Goal: Transaction & Acquisition: Purchase product/service

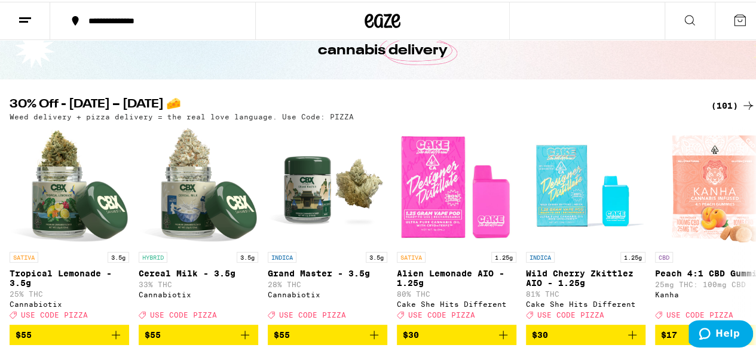
scroll to position [60, 0]
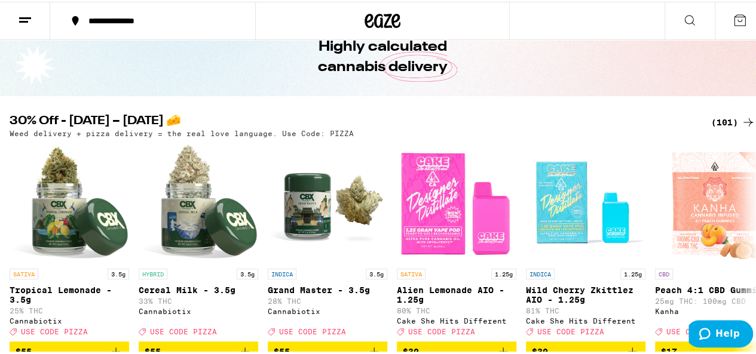
click at [716, 118] on div "(101)" at bounding box center [733, 121] width 44 height 14
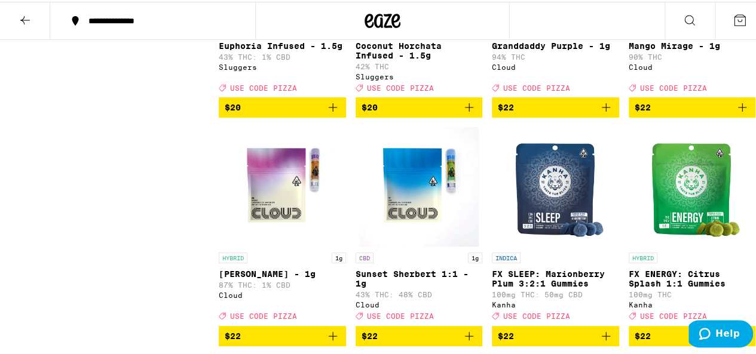
scroll to position [2927, 0]
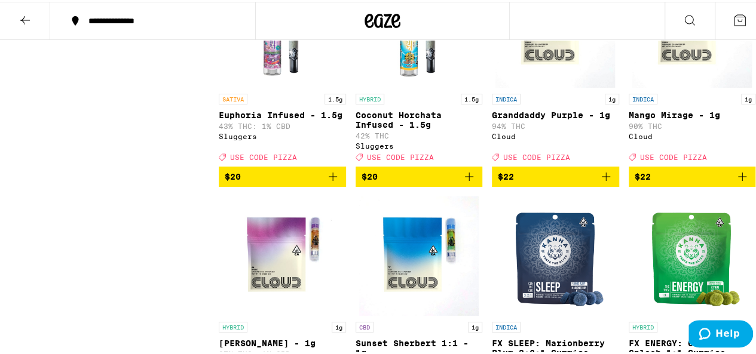
click at [600, 182] on icon "Add to bag" at bounding box center [606, 175] width 14 height 14
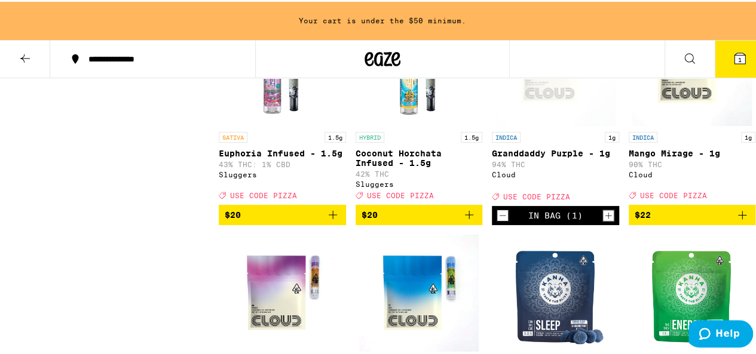
scroll to position [2966, 0]
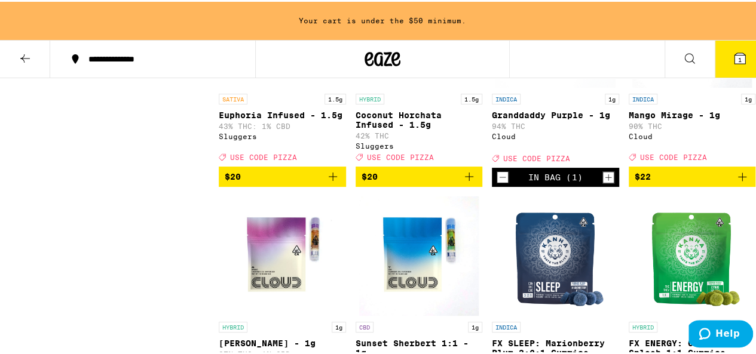
click at [738, 179] on icon "Add to bag" at bounding box center [742, 175] width 8 height 8
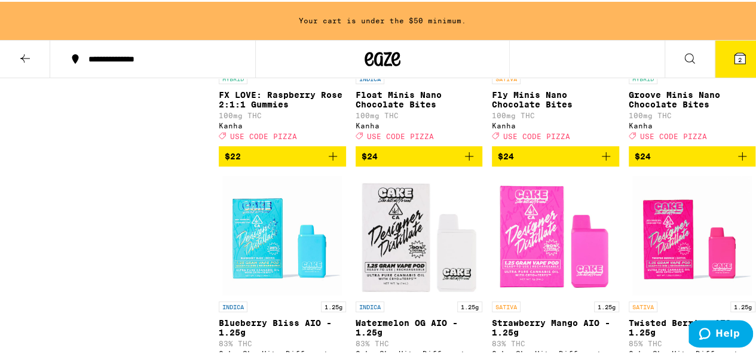
scroll to position [3444, 0]
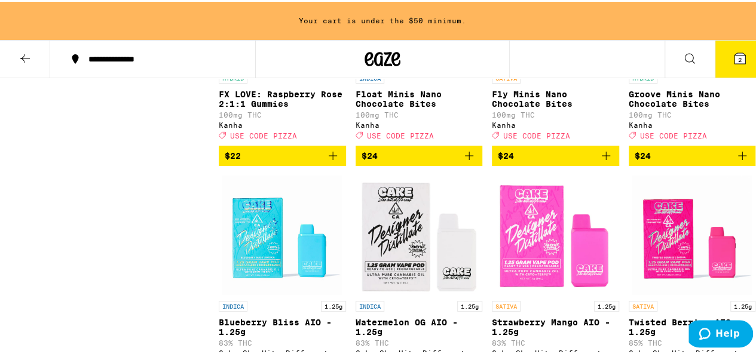
click at [470, 161] on icon "Add to bag" at bounding box center [469, 154] width 14 height 14
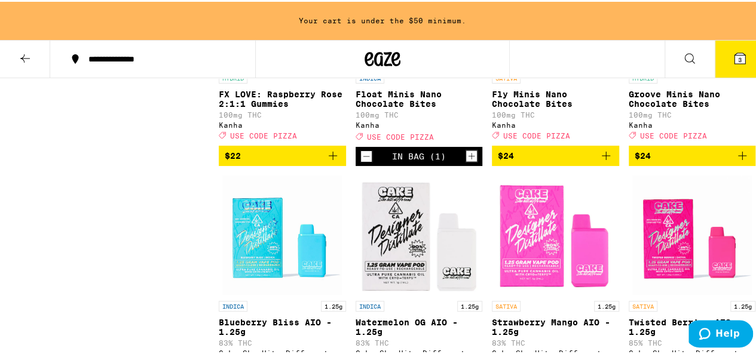
scroll to position [3405, 0]
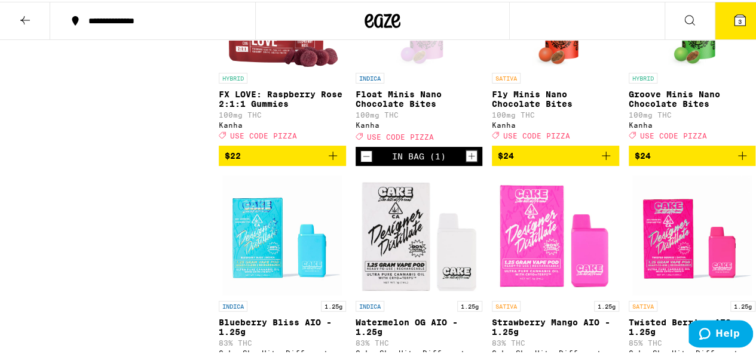
click at [740, 16] on button "3" at bounding box center [740, 19] width 50 height 37
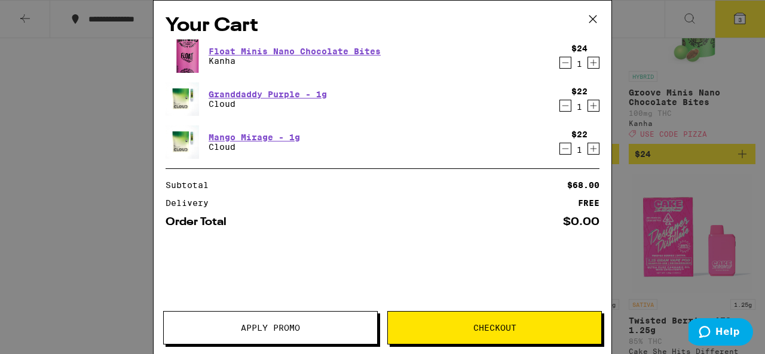
click at [271, 324] on span "Apply Promo" at bounding box center [270, 328] width 59 height 8
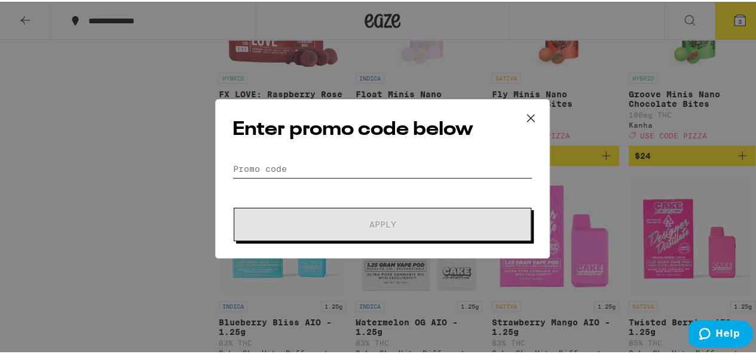
click at [353, 162] on input "Promo Code" at bounding box center [382, 167] width 300 height 18
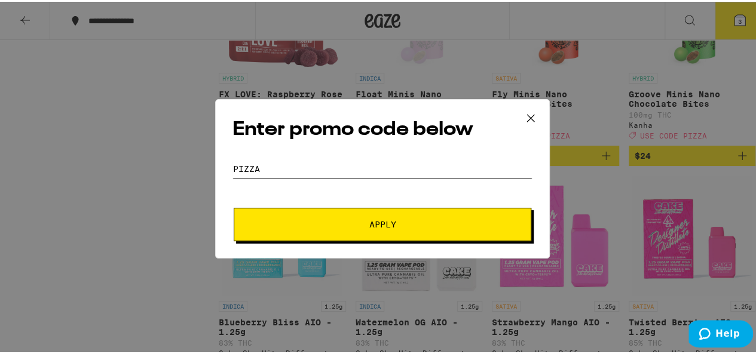
type input "pizza"
click at [234, 206] on button "Apply" at bounding box center [383, 222] width 298 height 33
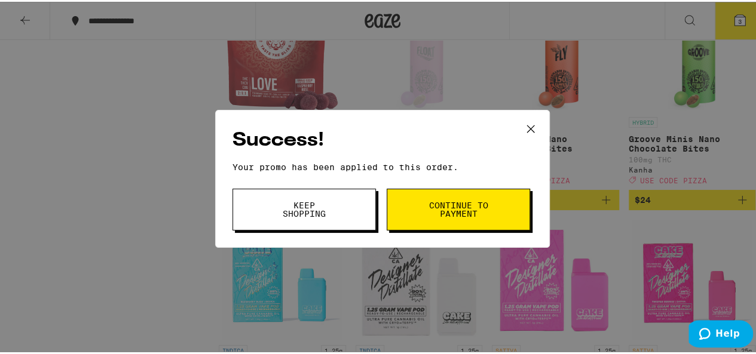
scroll to position [3346, 0]
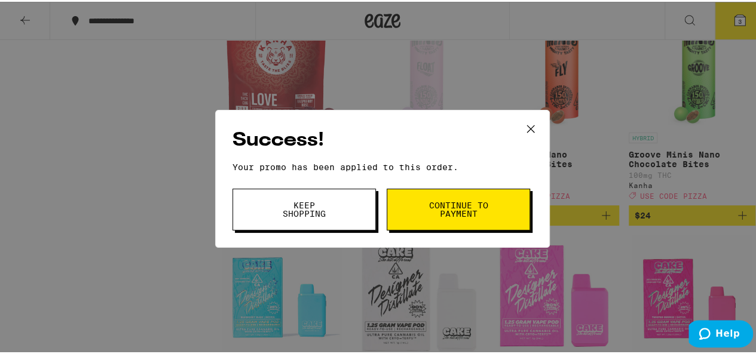
click at [425, 220] on button "Continue to payment" at bounding box center [458, 208] width 143 height 42
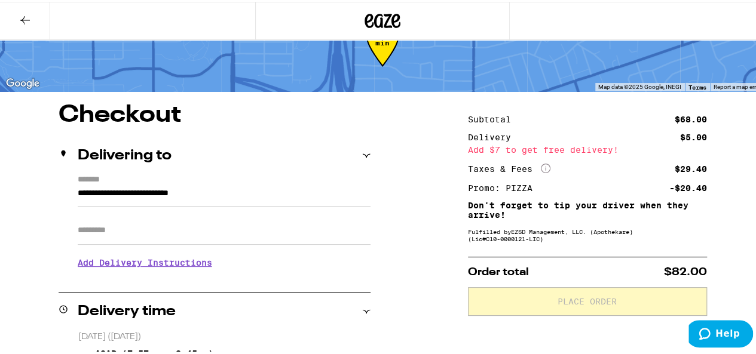
scroll to position [60, 0]
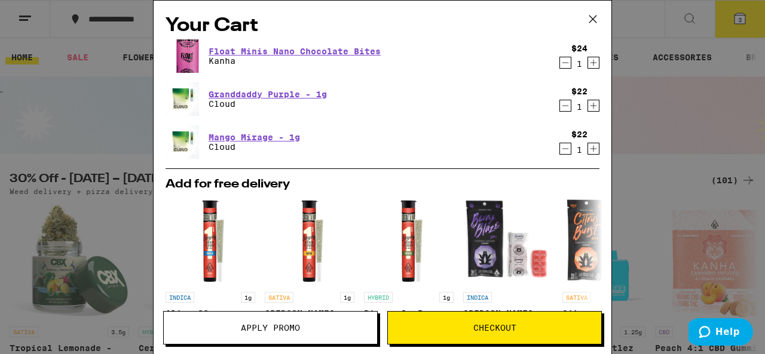
click at [562, 63] on icon "Decrement" at bounding box center [565, 63] width 7 height 0
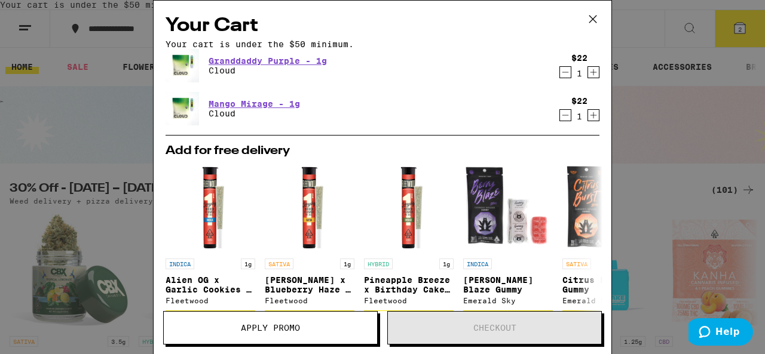
click at [591, 17] on icon at bounding box center [593, 19] width 18 height 18
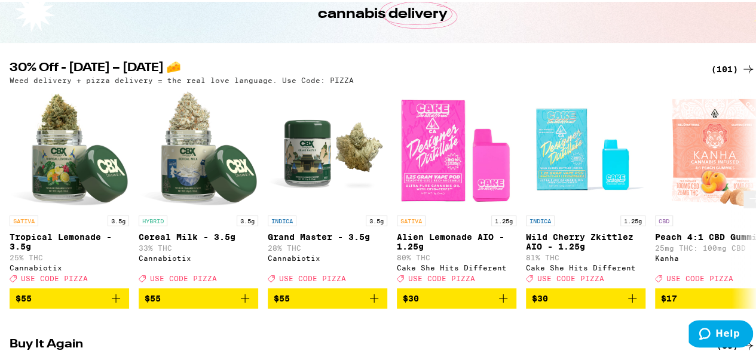
scroll to position [60, 0]
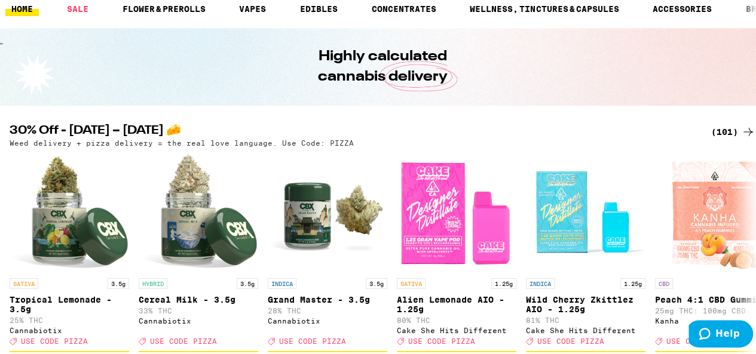
click at [741, 137] on icon at bounding box center [748, 130] width 14 height 14
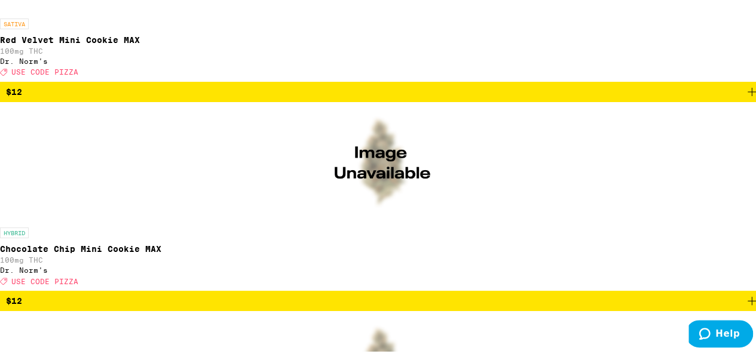
scroll to position [4825, 0]
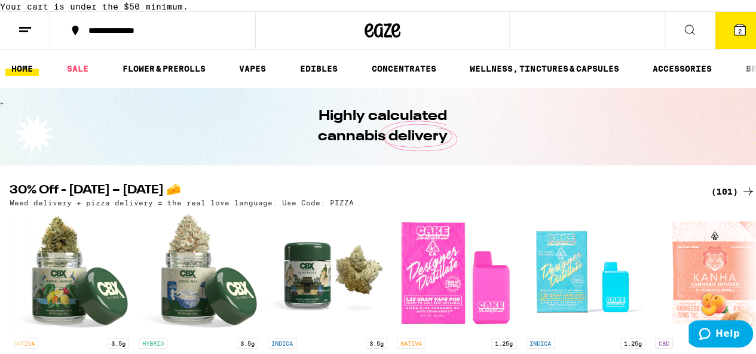
click at [725, 152] on div "Highly calculated cannabis delivery" at bounding box center [382, 125] width 765 height 78
click at [718, 183] on div "(101)" at bounding box center [733, 190] width 44 height 14
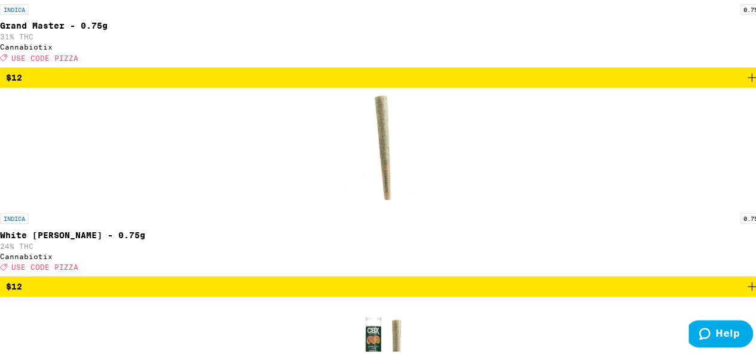
scroll to position [3166, 0]
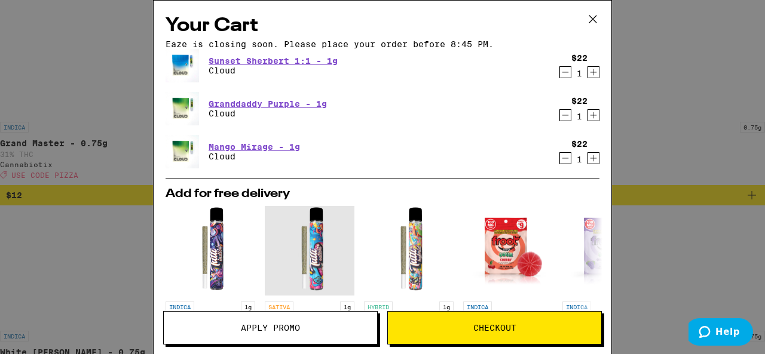
click at [325, 330] on span "Apply Promo" at bounding box center [270, 328] width 213 height 8
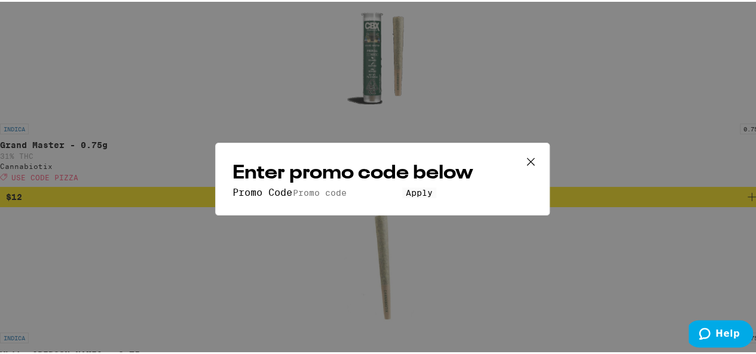
click at [363, 186] on input "Promo Code" at bounding box center [347, 191] width 110 height 11
type input "pizza"
click at [406, 196] on span "Apply" at bounding box center [419, 191] width 27 height 10
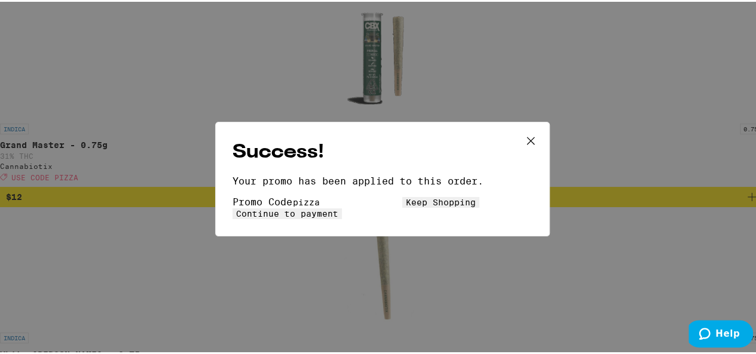
drag, startPoint x: 406, startPoint y: 204, endPoint x: 412, endPoint y: 212, distance: 9.9
click at [342, 207] on button "Continue to payment" at bounding box center [286, 212] width 109 height 11
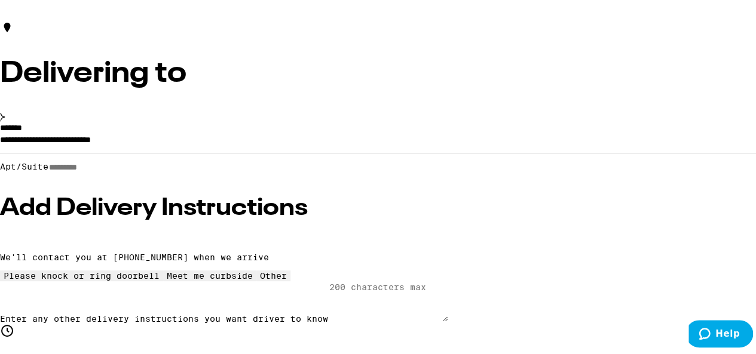
scroll to position [60, 0]
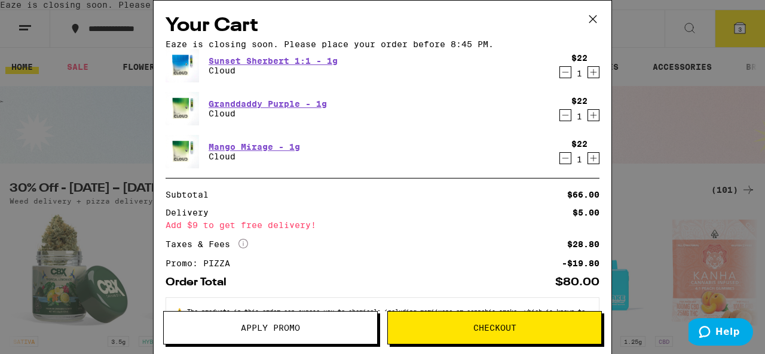
click at [587, 19] on icon at bounding box center [593, 19] width 18 height 18
click at [591, 20] on icon at bounding box center [593, 19] width 18 height 18
click at [594, 20] on icon at bounding box center [593, 19] width 18 height 18
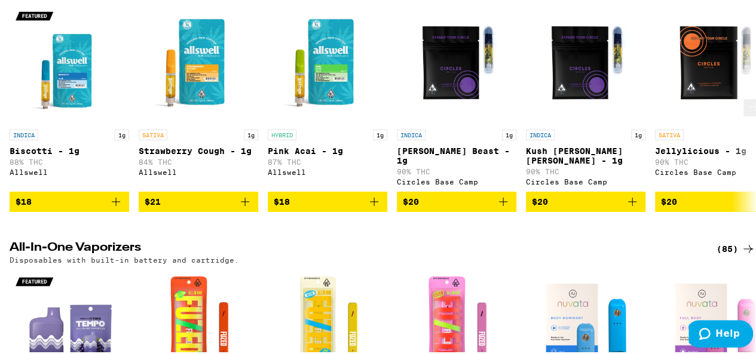
scroll to position [1314, 0]
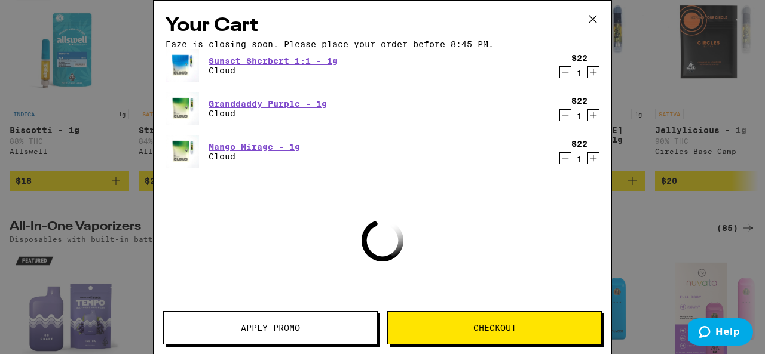
click at [562, 72] on icon "Decrement" at bounding box center [565, 72] width 7 height 0
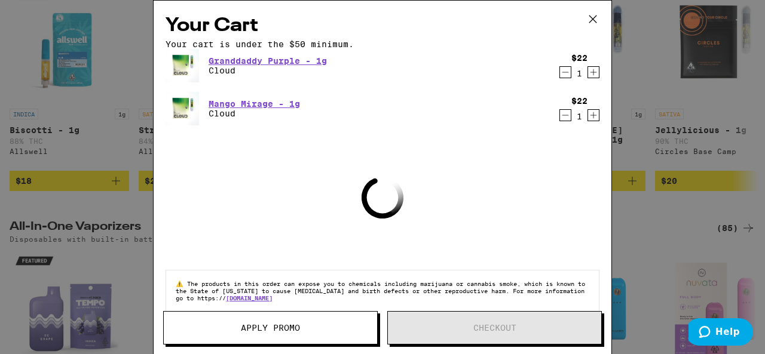
click at [562, 72] on icon "Decrement" at bounding box center [565, 72] width 7 height 0
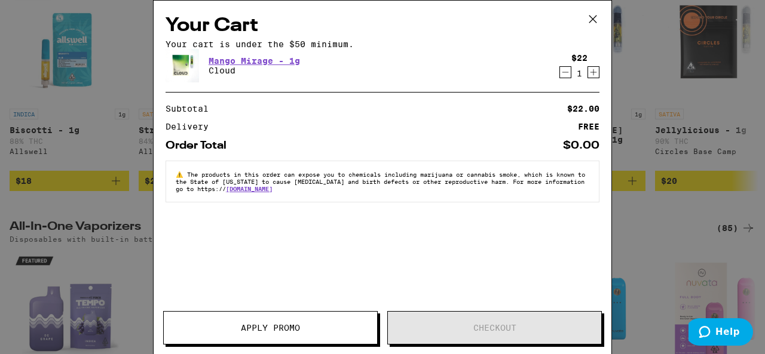
click at [555, 78] on div "$22 1" at bounding box center [576, 65] width 45 height 25
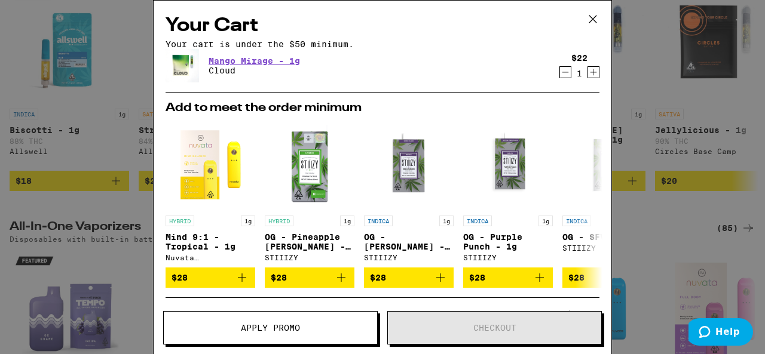
click at [560, 79] on icon "Decrement" at bounding box center [565, 72] width 11 height 14
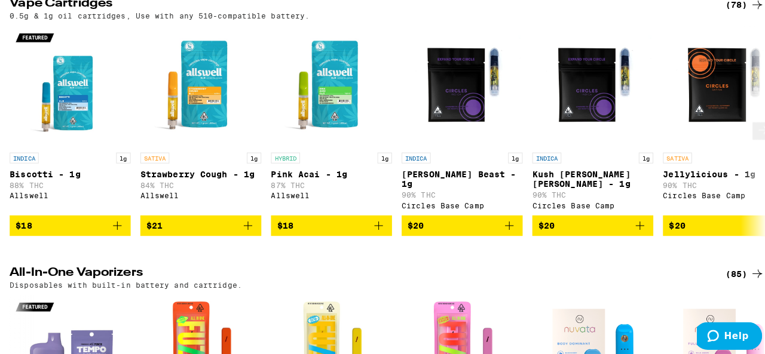
scroll to position [1255, 0]
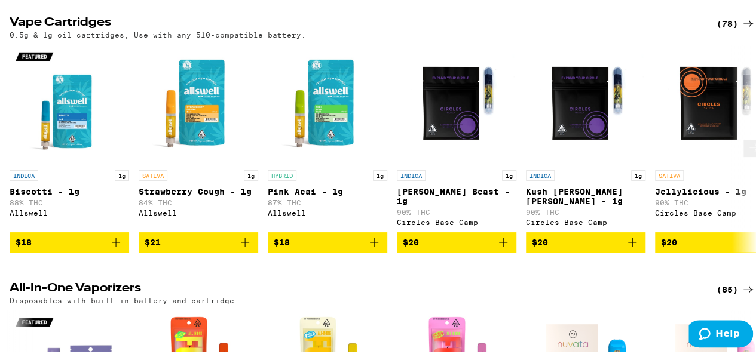
click at [119, 248] on icon "Add to bag" at bounding box center [116, 241] width 14 height 14
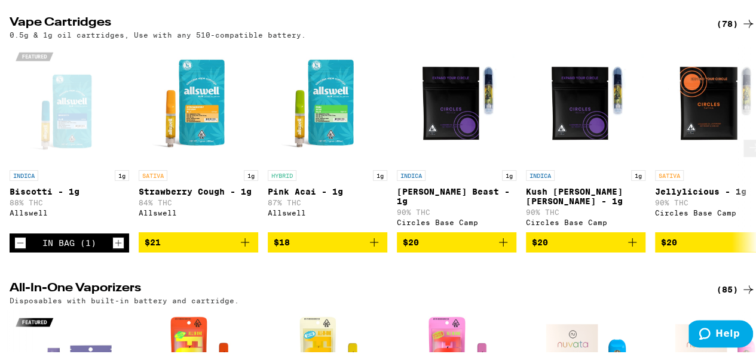
click at [504, 248] on icon "Add to bag" at bounding box center [503, 241] width 14 height 14
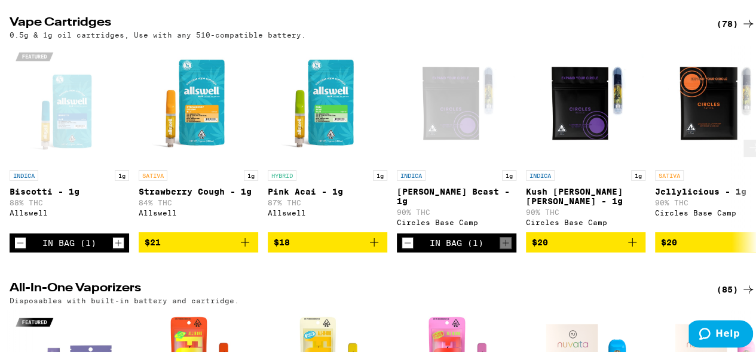
click at [630, 245] on icon "Add to bag" at bounding box center [632, 241] width 8 height 8
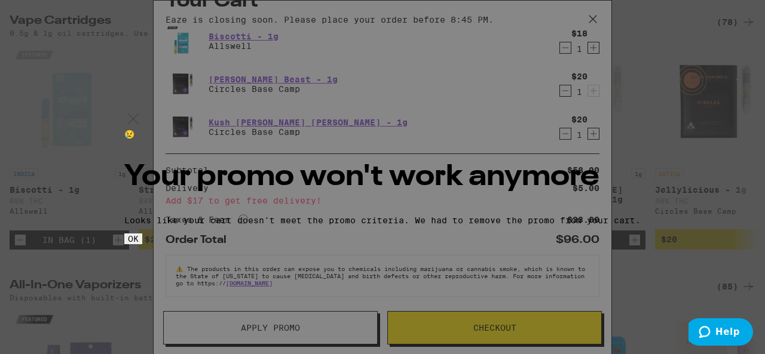
scroll to position [60, 0]
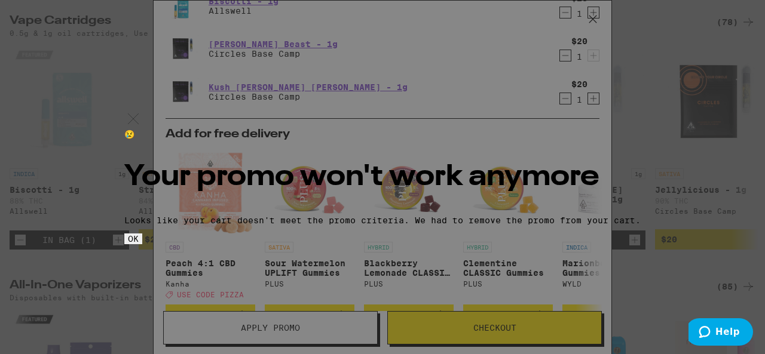
click at [142, 244] on button "OK" at bounding box center [133, 239] width 18 height 11
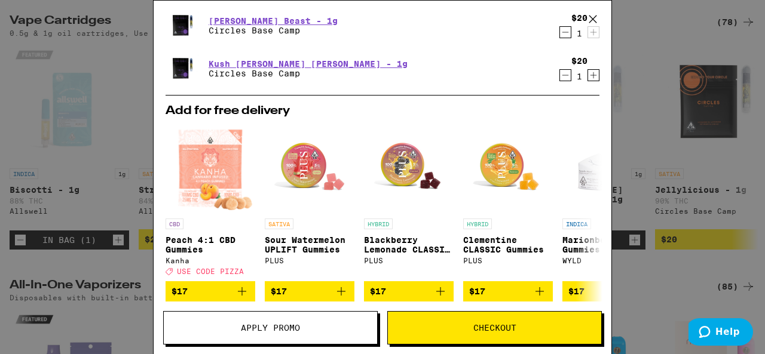
scroll to position [119, 0]
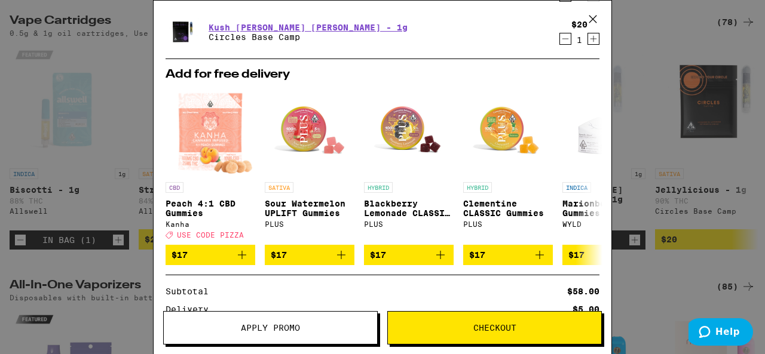
click at [461, 330] on span "Checkout" at bounding box center [494, 328] width 213 height 8
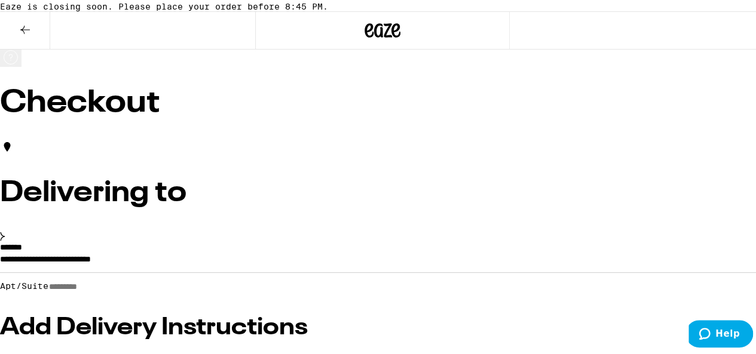
click at [23, 35] on icon at bounding box center [25, 28] width 14 height 14
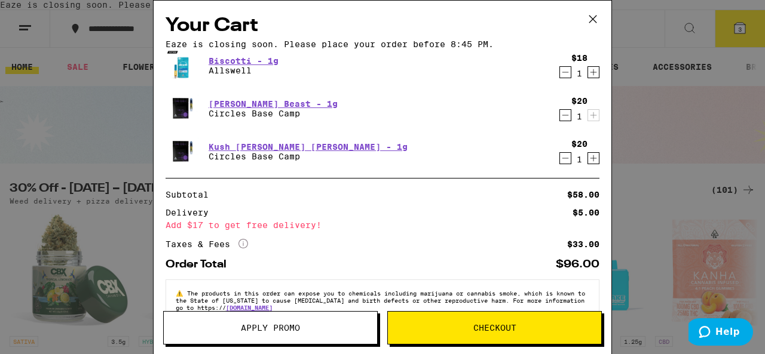
click at [560, 79] on icon "Decrement" at bounding box center [565, 72] width 11 height 14
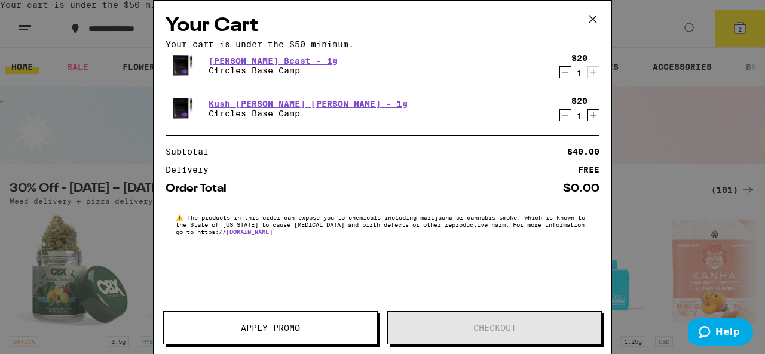
click at [557, 78] on div "$20 1" at bounding box center [576, 65] width 45 height 25
click at [560, 79] on icon "Decrement" at bounding box center [565, 72] width 11 height 14
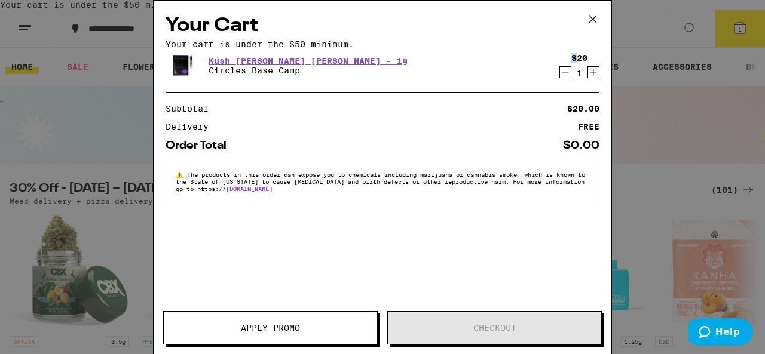
click at [560, 79] on icon "Decrement" at bounding box center [565, 72] width 11 height 14
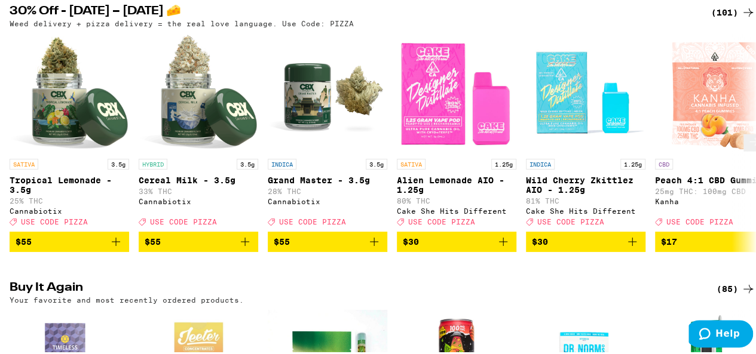
scroll to position [119, 0]
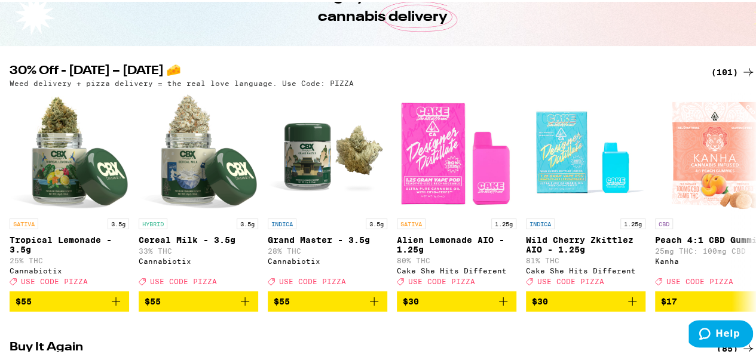
click at [728, 78] on div "(101)" at bounding box center [733, 70] width 44 height 14
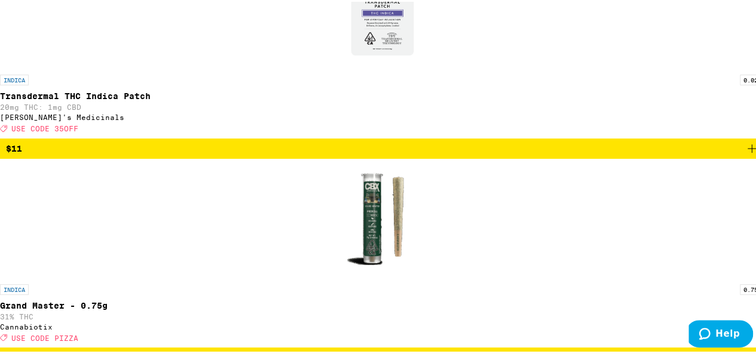
scroll to position [2987, 0]
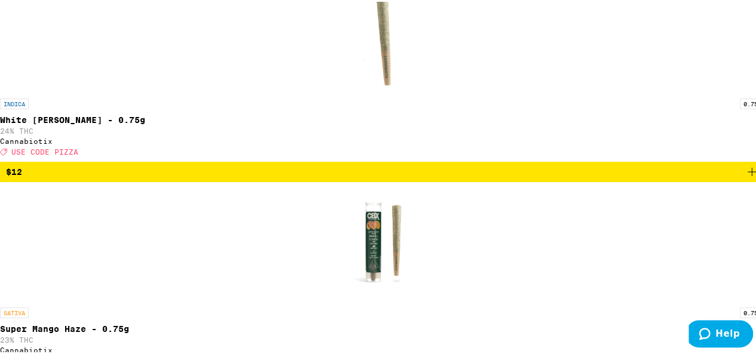
scroll to position [3465, 0]
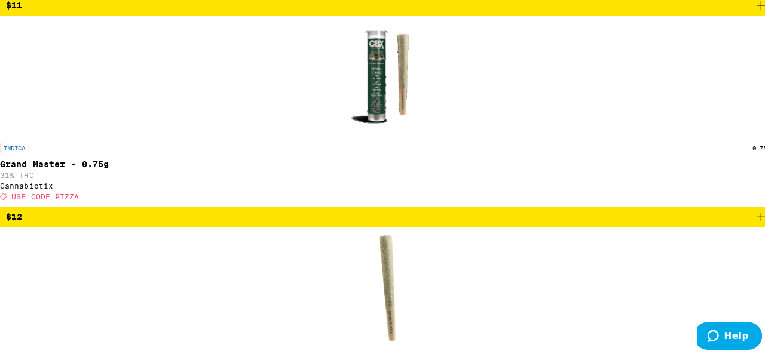
scroll to position [3166, 0]
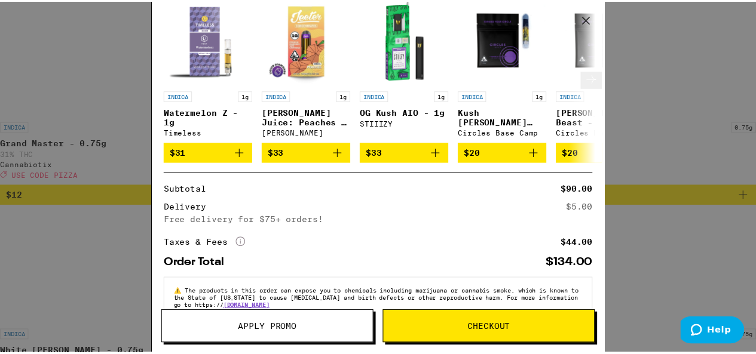
scroll to position [312, 0]
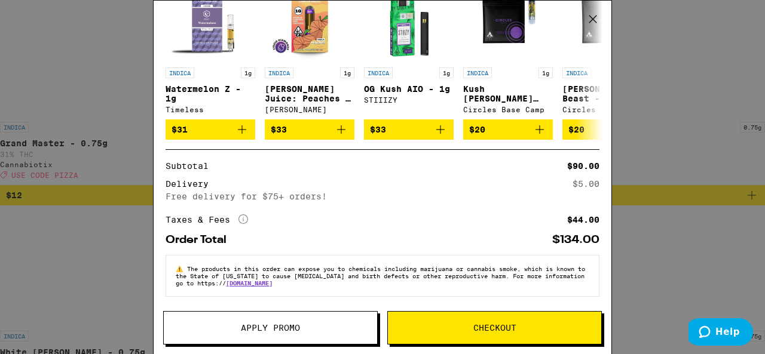
click at [324, 327] on span "Apply Promo" at bounding box center [270, 328] width 213 height 8
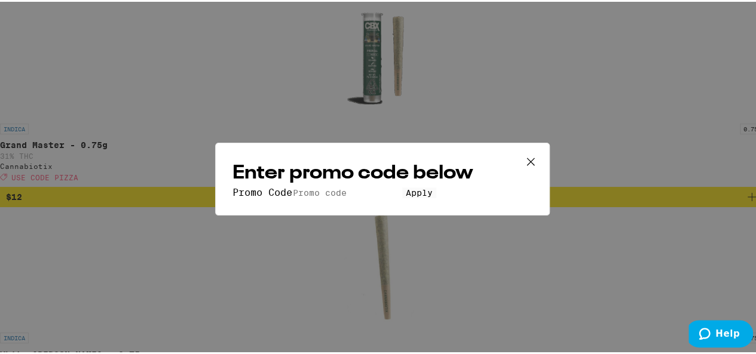
click at [387, 186] on input "Promo Code" at bounding box center [347, 191] width 110 height 11
type input "pizza"
click at [402, 197] on button "Apply" at bounding box center [419, 191] width 34 height 11
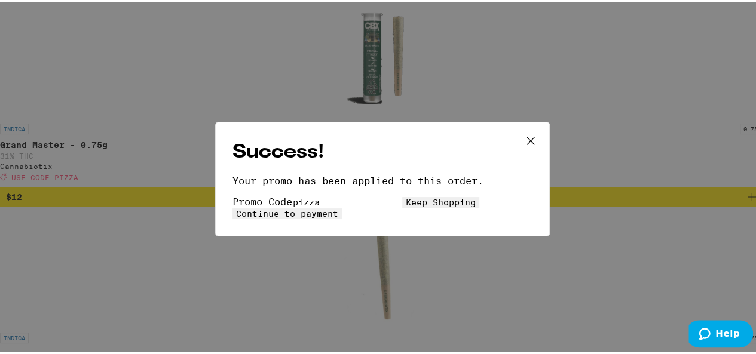
click at [338, 207] on span "Continue to payment" at bounding box center [287, 212] width 102 height 10
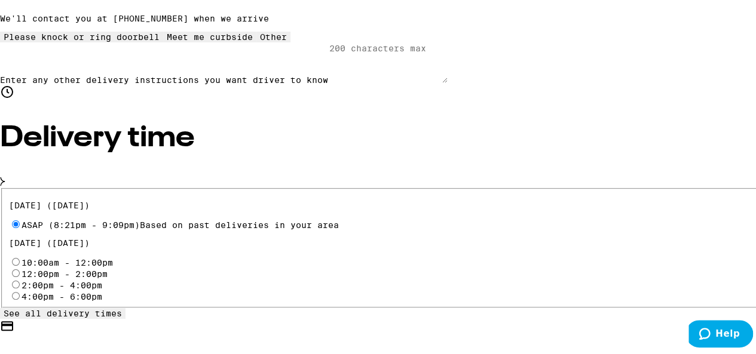
scroll to position [478, 0]
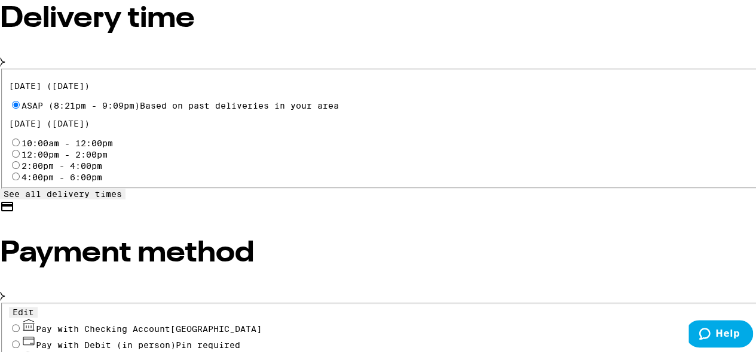
click at [122, 354] on span "Cash (in person)" at bounding box center [79, 360] width 86 height 10
click at [20, 354] on input "Cash (in person)" at bounding box center [16, 359] width 8 height 8
radio input "true"
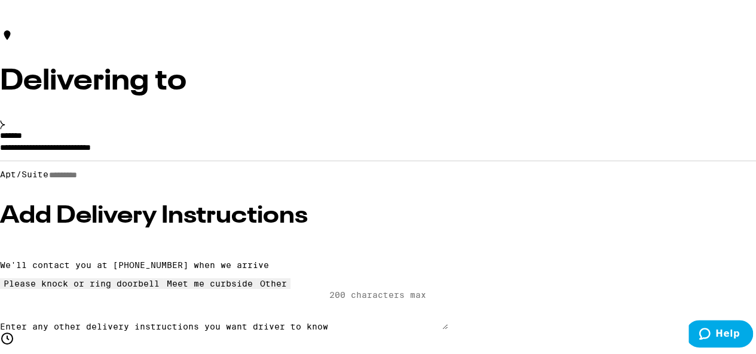
scroll to position [52, 0]
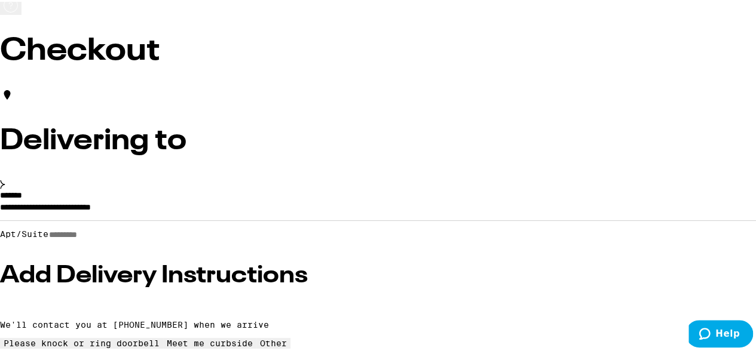
click at [133, 238] on input "Apt/Suite" at bounding box center [90, 233] width 85 height 10
type input "********"
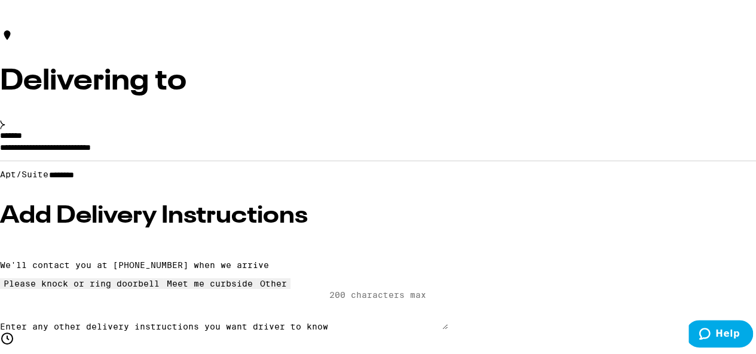
click at [207, 226] on h3 "Add Delivery Instructions" at bounding box center [382, 215] width 765 height 24
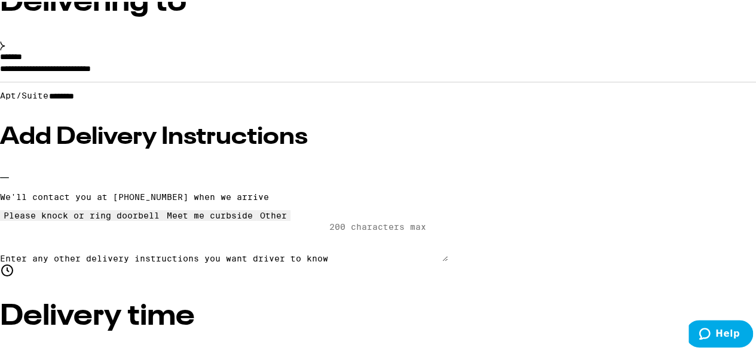
scroll to position [231, 0]
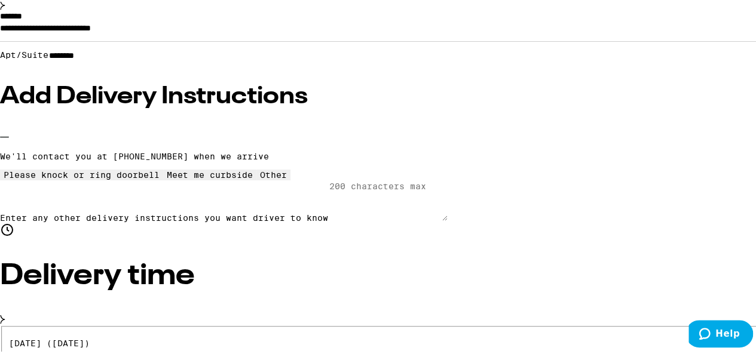
click at [260, 178] on div "Other" at bounding box center [273, 173] width 27 height 10
click at [328, 219] on textarea "Enter any other delivery instructions you want driver to know" at bounding box center [387, 199] width 119 height 41
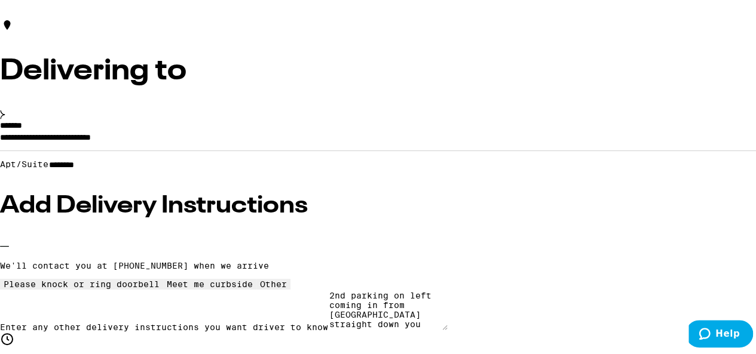
scroll to position [103, 0]
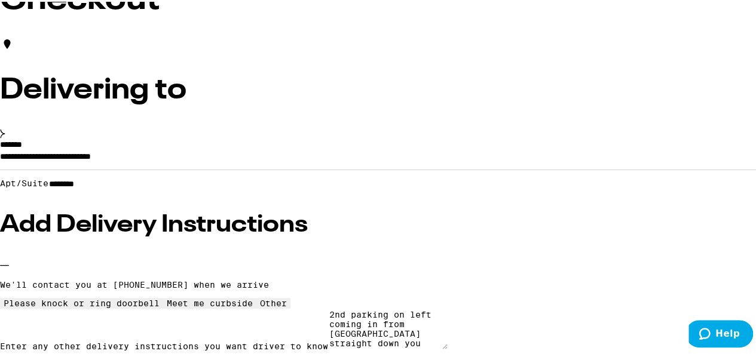
type textarea "2nd parking on left coming in from 47th street straight down you will see 4762 …"
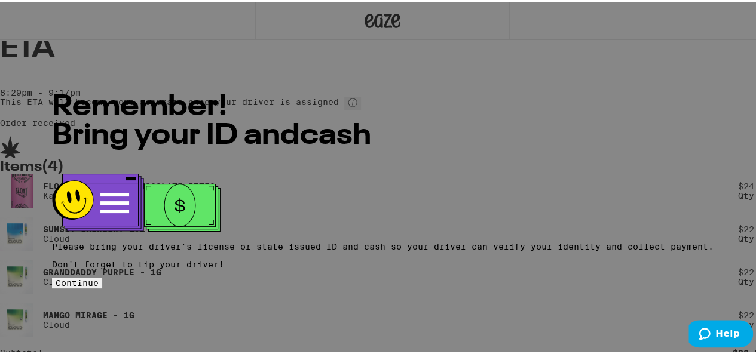
click at [102, 276] on button "Continue" at bounding box center [77, 281] width 50 height 11
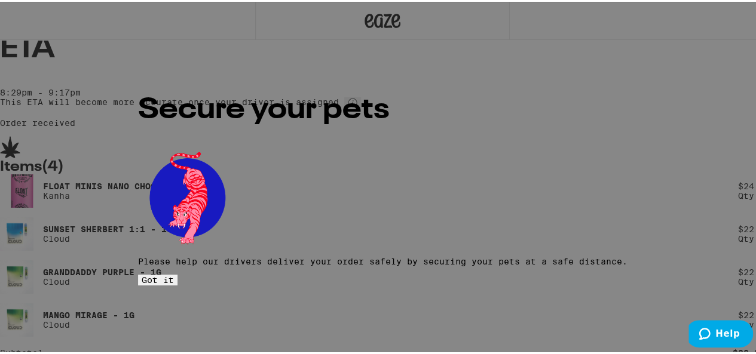
click at [174, 274] on span "Got it" at bounding box center [158, 279] width 32 height 10
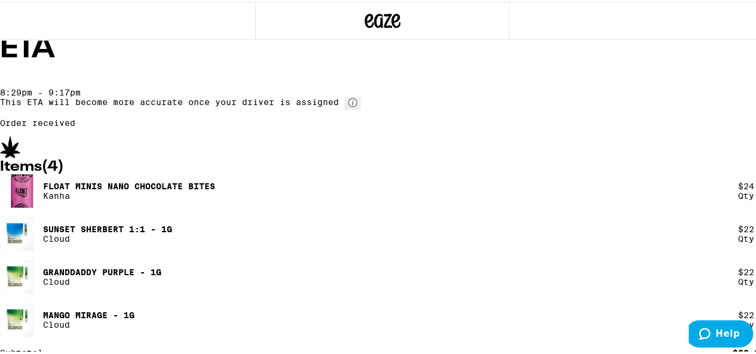
click at [357, 105] on circle at bounding box center [352, 101] width 8 height 8
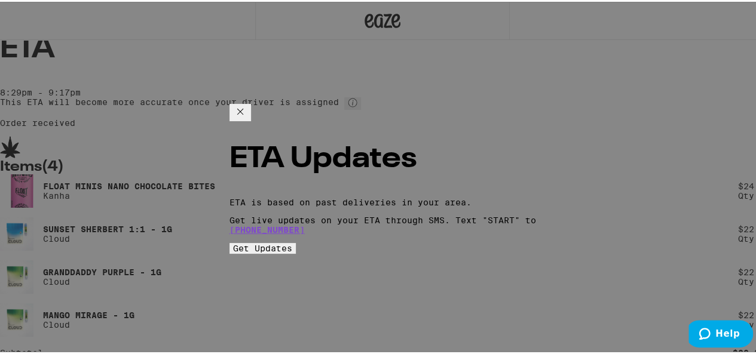
click at [243, 107] on icon "Close ETA information modal" at bounding box center [240, 110] width 6 height 6
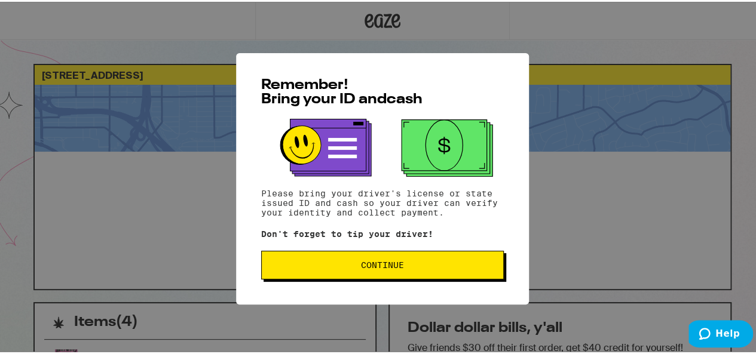
click at [391, 254] on button "Continue" at bounding box center [382, 263] width 243 height 29
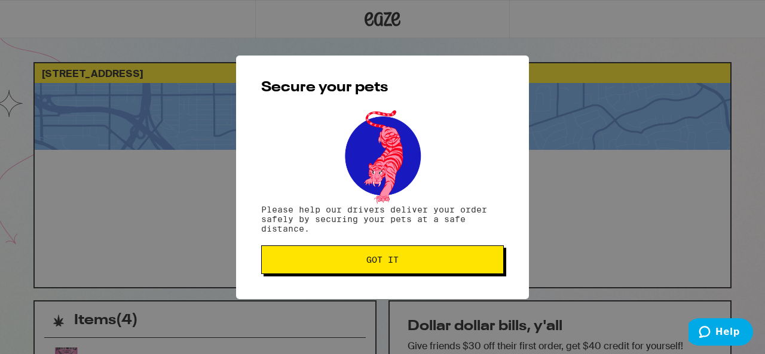
click at [358, 259] on span "Got it" at bounding box center [382, 260] width 222 height 8
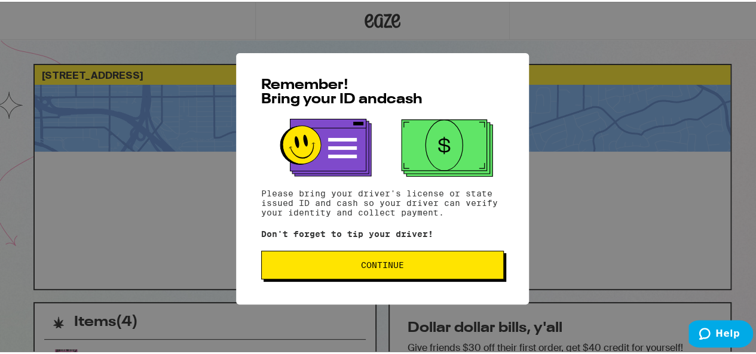
click at [385, 266] on span "Continue" at bounding box center [382, 263] width 43 height 8
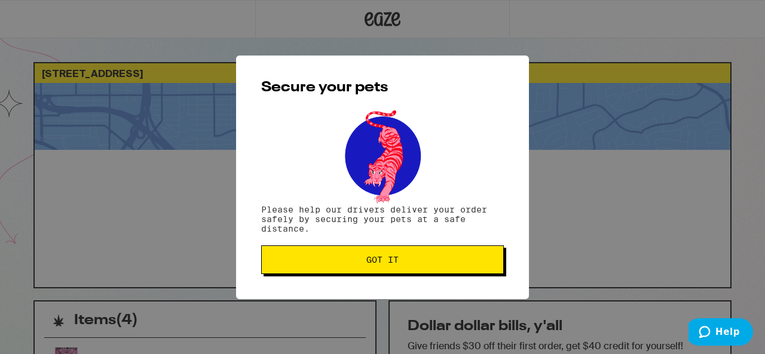
click at [410, 274] on button "Got it" at bounding box center [382, 260] width 243 height 29
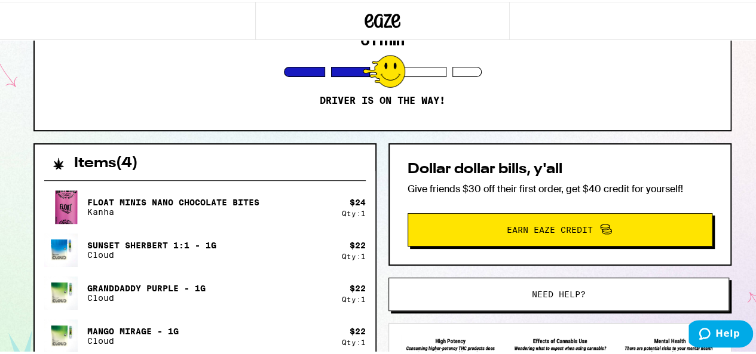
scroll to position [299, 0]
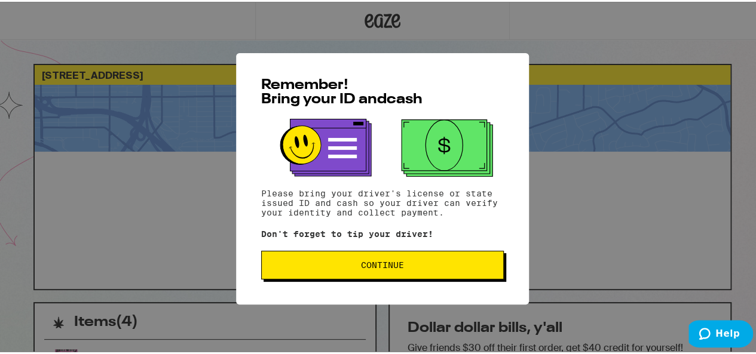
scroll to position [299, 0]
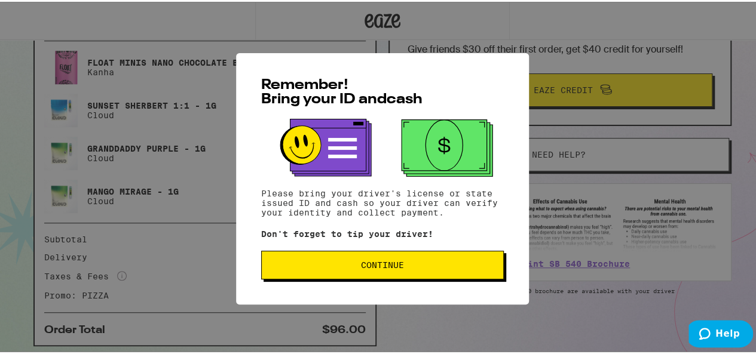
click at [377, 283] on div "Remember! Bring your ID and cash Please bring your driver's license or state is…" at bounding box center [382, 177] width 293 height 252
click at [374, 275] on button "Continue" at bounding box center [382, 263] width 243 height 29
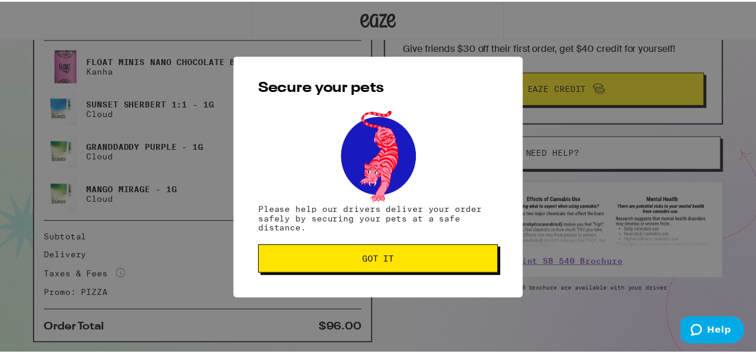
scroll to position [0, 0]
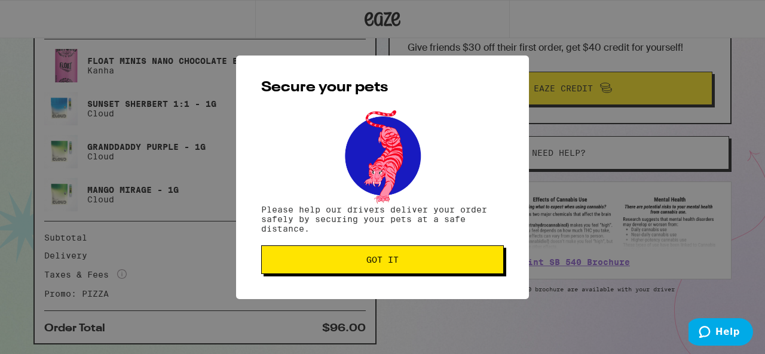
click at [374, 274] on button "Got it" at bounding box center [382, 260] width 243 height 29
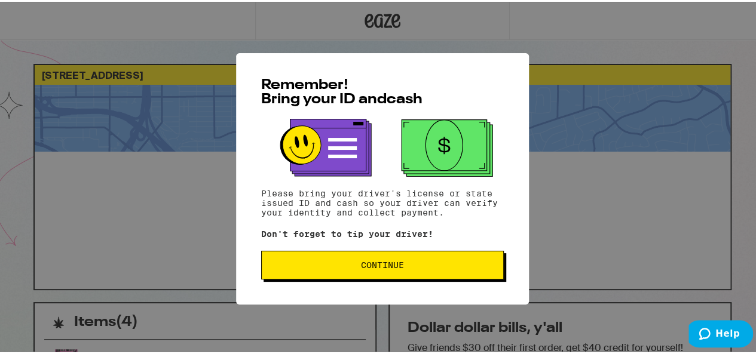
click at [355, 256] on button "Continue" at bounding box center [382, 263] width 243 height 29
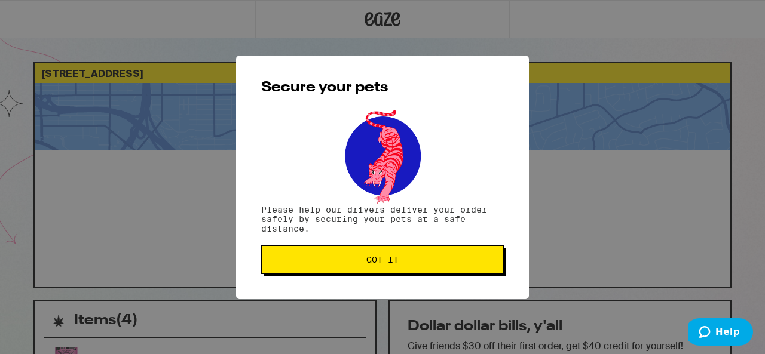
click at [355, 256] on button "Got it" at bounding box center [382, 260] width 243 height 29
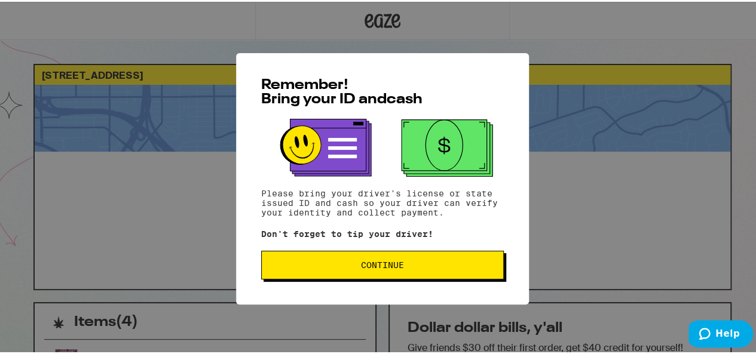
click at [293, 253] on button "Continue" at bounding box center [382, 263] width 243 height 29
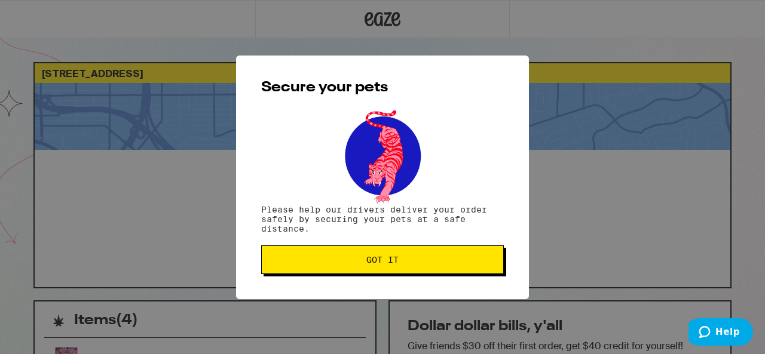
click at [292, 248] on button "Got it" at bounding box center [382, 260] width 243 height 29
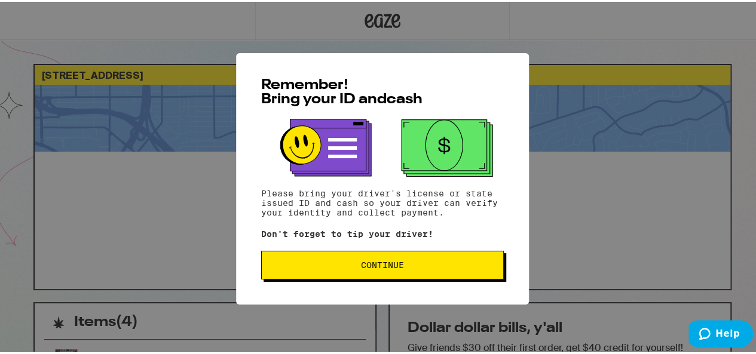
drag, startPoint x: 307, startPoint y: 245, endPoint x: 321, endPoint y: 263, distance: 23.4
click at [309, 246] on div "Remember! Bring your ID and cash Please bring your driver's license or state is…" at bounding box center [382, 177] width 293 height 252
click at [321, 263] on span "Continue" at bounding box center [382, 263] width 222 height 8
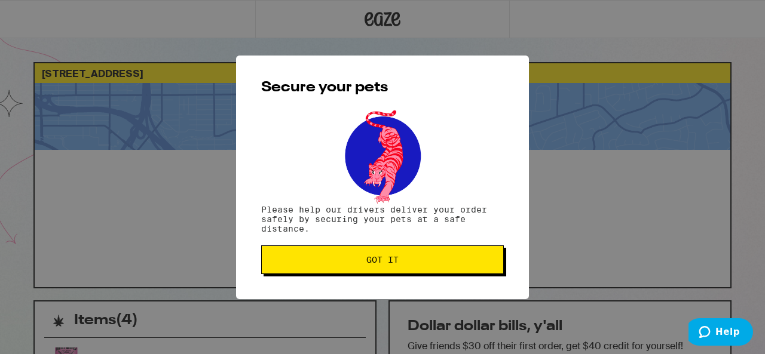
click at [321, 263] on span "Got it" at bounding box center [382, 260] width 222 height 8
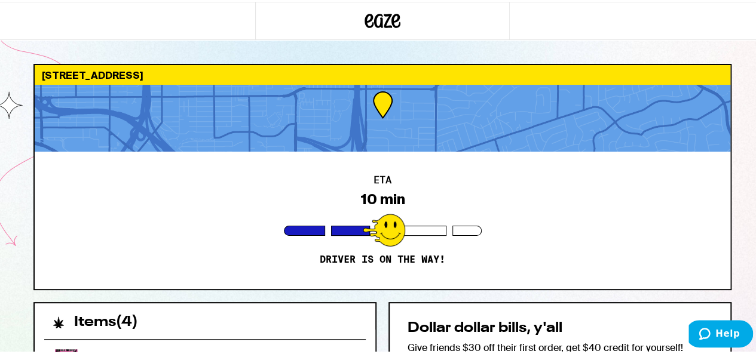
click at [375, 21] on icon at bounding box center [382, 19] width 36 height 22
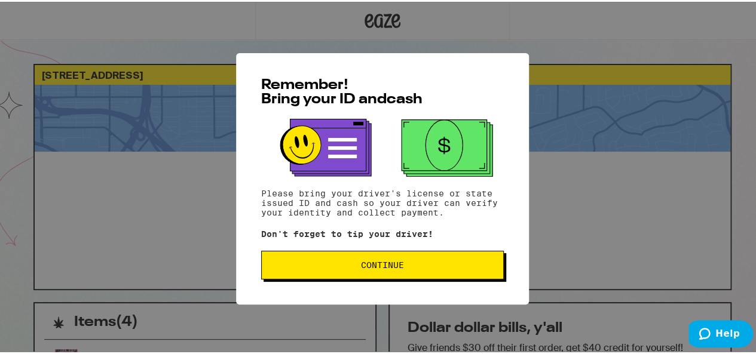
click at [416, 275] on button "Continue" at bounding box center [382, 263] width 243 height 29
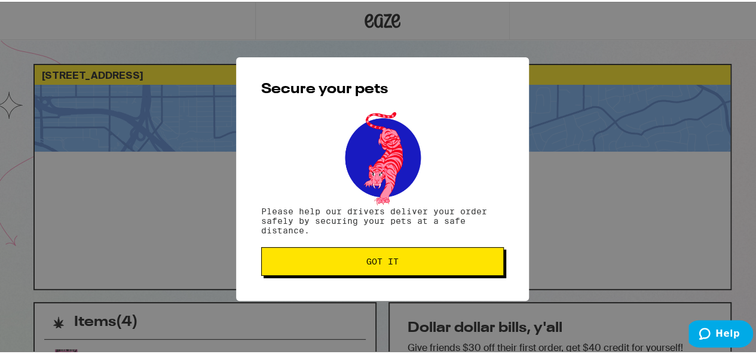
click at [458, 249] on button "Got it" at bounding box center [382, 260] width 243 height 29
